Goal: Task Accomplishment & Management: Complete application form

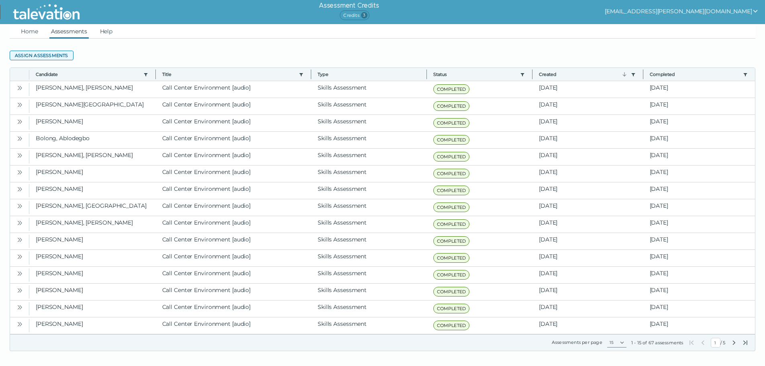
click at [57, 55] on button "Assign assessments" at bounding box center [42, 56] width 64 height 10
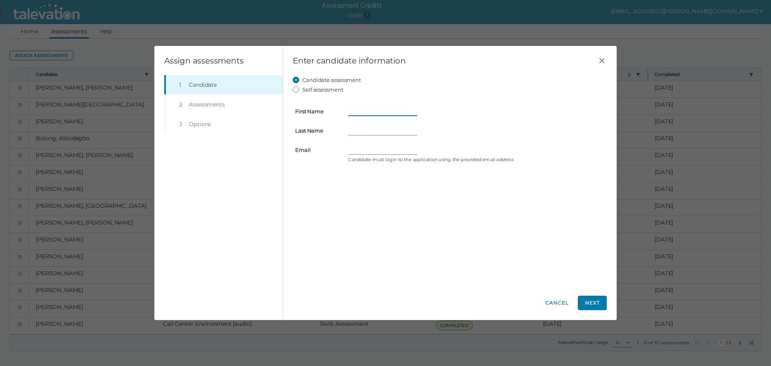
click at [385, 114] on input "First Name" at bounding box center [382, 111] width 69 height 10
type input "Janet"
type input "Alvarado"
type input "atb.0625@gmail.com"
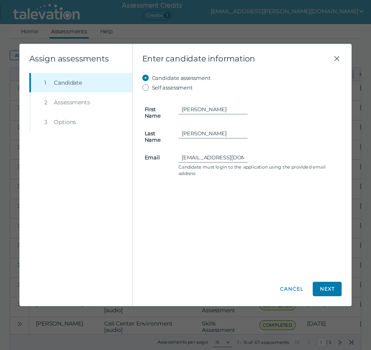
drag, startPoint x: 318, startPoint y: 265, endPoint x: 326, endPoint y: 277, distance: 14.4
click at [318, 269] on div "Candidate assessment Self assessment First Name Janet Last Name Alvarado Email …" at bounding box center [242, 172] width 200 height 199
click at [328, 288] on button "Next" at bounding box center [326, 289] width 29 height 14
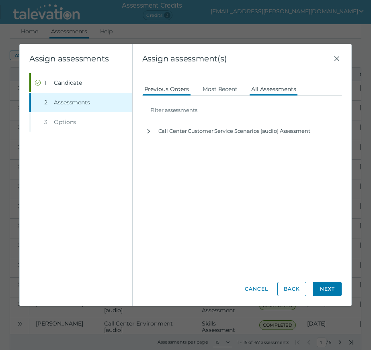
click at [261, 92] on button "All Assessments" at bounding box center [273, 88] width 49 height 14
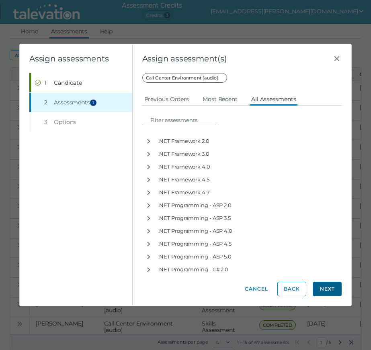
click at [336, 287] on button "Next" at bounding box center [326, 289] width 29 height 14
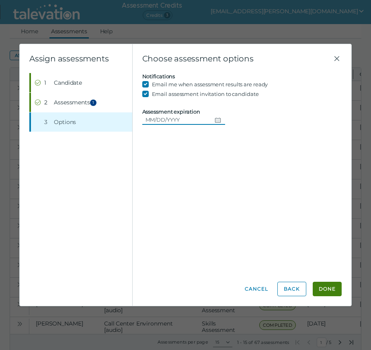
click at [201, 120] on input "Assessment expiration" at bounding box center [176, 120] width 69 height 10
click at [326, 288] on button "Done" at bounding box center [326, 289] width 29 height 14
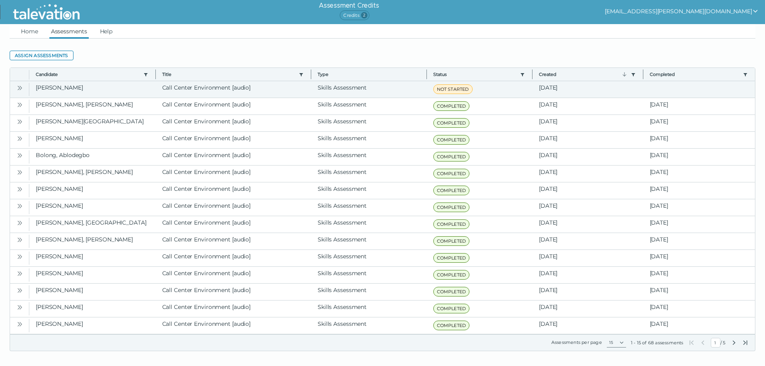
click at [18, 86] on icon "Open" at bounding box center [19, 88] width 2 height 4
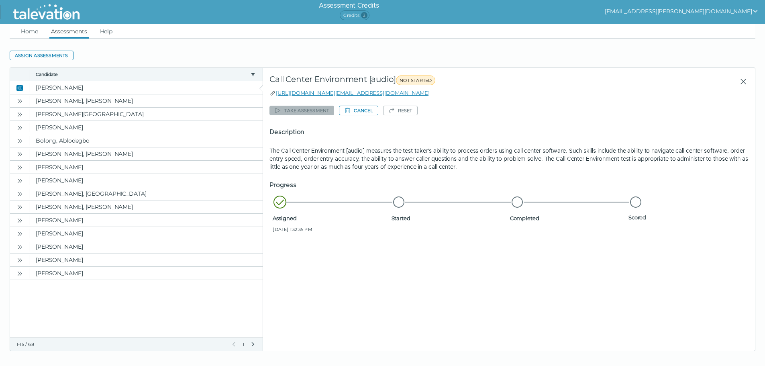
drag, startPoint x: 294, startPoint y: 43, endPoint x: 358, endPoint y: 31, distance: 65.0
click at [294, 43] on clr-datagrid "Assign assessments Toggle more row content Candidate Title Type Status Created …" at bounding box center [382, 195] width 745 height 312
click at [59, 37] on link "Assessments" at bounding box center [68, 31] width 39 height 14
click at [27, 31] on link "Home" at bounding box center [29, 31] width 20 height 14
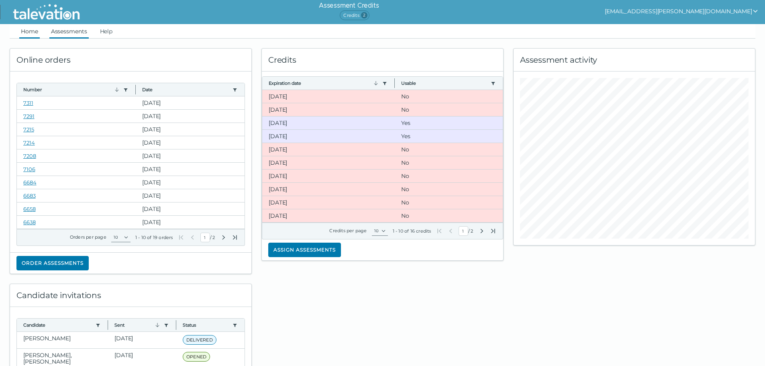
click at [61, 30] on link "Assessments" at bounding box center [68, 31] width 39 height 14
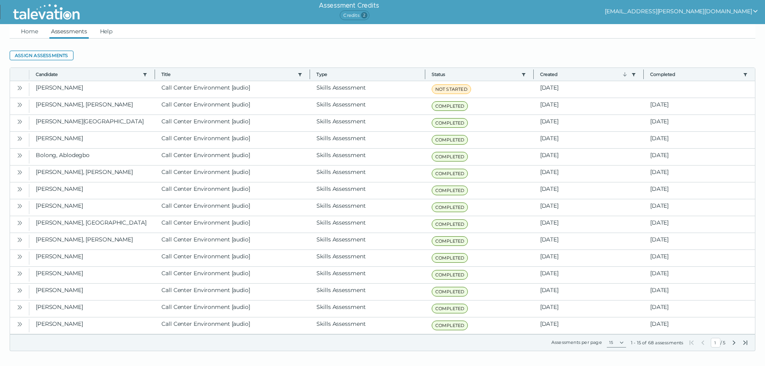
click at [272, 39] on clr-datagrid "Assign assessments Toggle more row content Candidate Use left or right key to r…" at bounding box center [382, 195] width 745 height 312
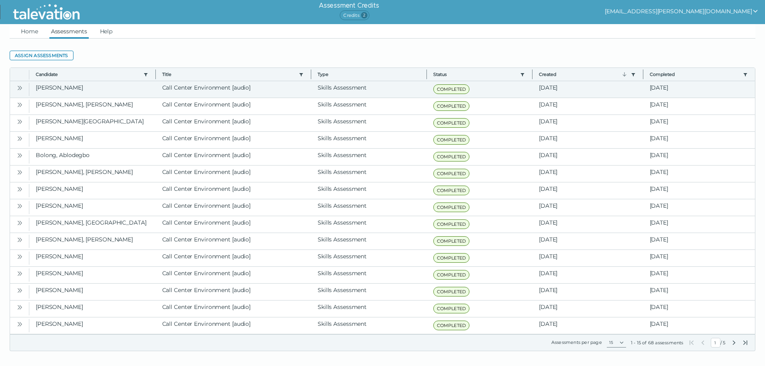
click at [16, 87] on button "Open" at bounding box center [20, 88] width 10 height 10
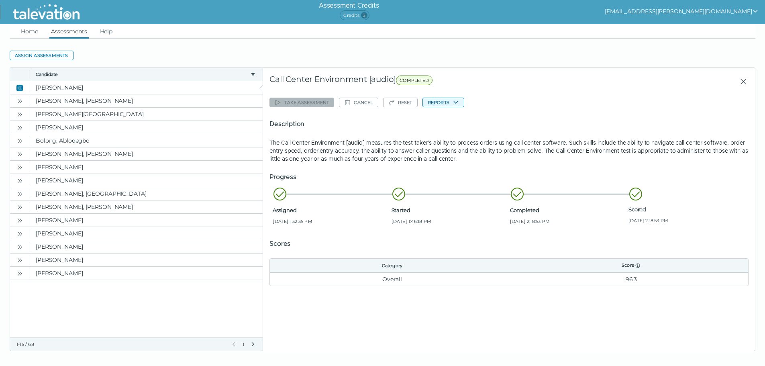
click at [452, 102] on button "Reports" at bounding box center [443, 103] width 42 height 10
click at [462, 116] on button "Call Center Environment [audio]" at bounding box center [471, 118] width 96 height 10
